Goal: Task Accomplishment & Management: Manage account settings

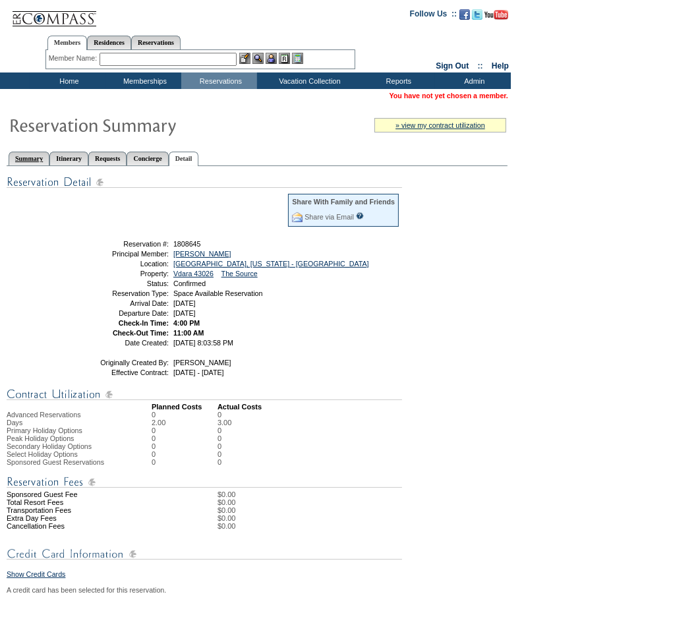
click at [46, 155] on link "Summary" at bounding box center [29, 159] width 41 height 14
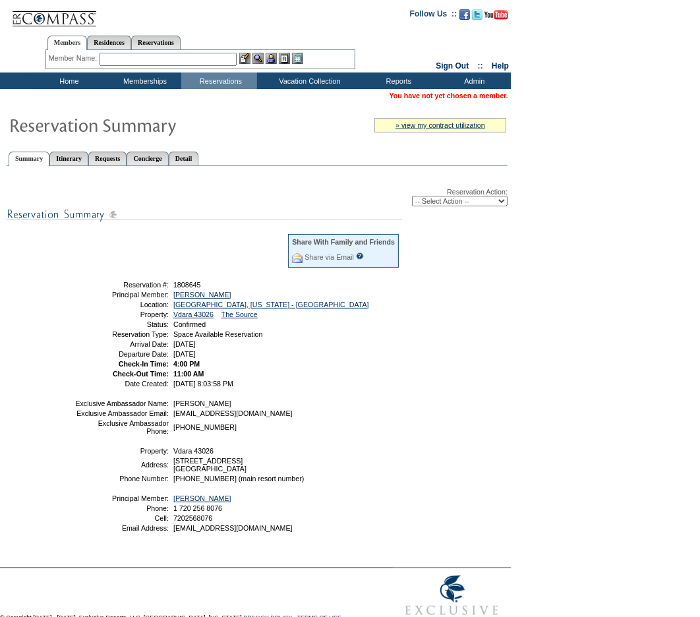
click at [476, 196] on select "-- Select Action -- Modify Reservation Dates Modify Reservation Cost Modify Occ…" at bounding box center [460, 201] width 96 height 11
select select "ChangeOccupancy"
click at [412, 196] on select "-- Select Action -- Modify Reservation Dates Modify Reservation Cost Modify Occ…" at bounding box center [460, 201] width 96 height 11
